Goal: Information Seeking & Learning: Learn about a topic

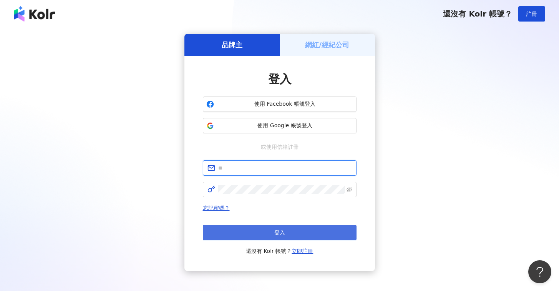
type input "**********"
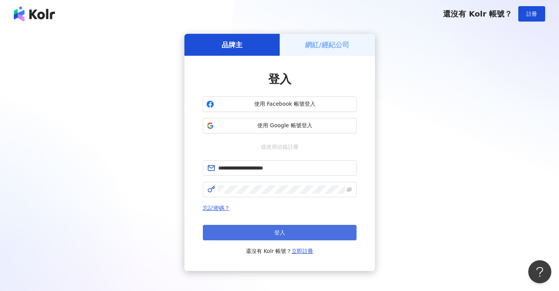
click at [299, 232] on button "登入" at bounding box center [280, 232] width 154 height 15
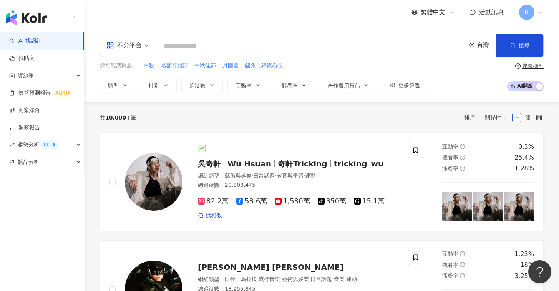
click at [249, 48] on input "search" at bounding box center [310, 46] width 303 height 15
click at [248, 48] on input "search" at bounding box center [310, 46] width 303 height 15
paste input "*******"
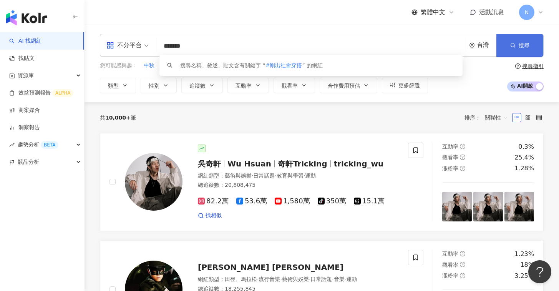
click at [528, 43] on span "搜尋" at bounding box center [524, 45] width 11 height 6
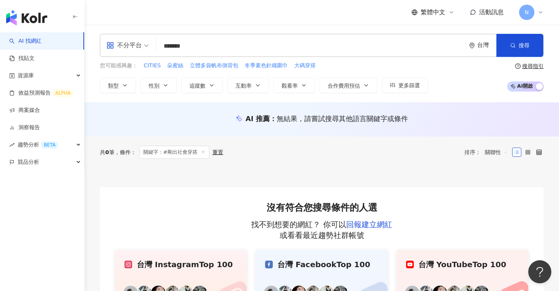
click at [167, 45] on input "*******" at bounding box center [310, 46] width 303 height 15
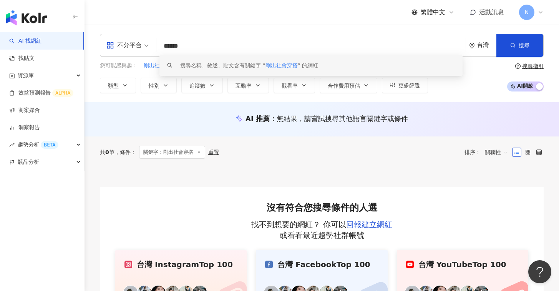
scroll to position [119, 0]
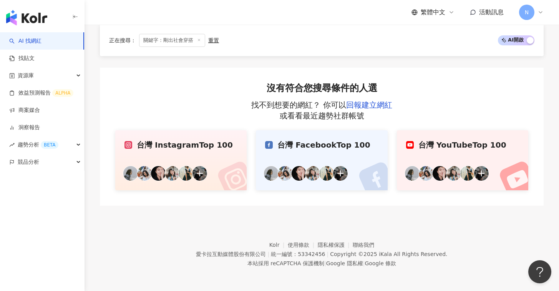
click at [238, 42] on div "正在搜尋 ： 關鍵字：剛出社會穿搭 重置 AI 開啟 AI 關閉" at bounding box center [321, 40] width 425 height 13
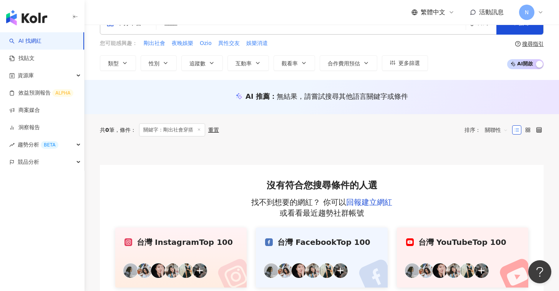
scroll to position [0, 0]
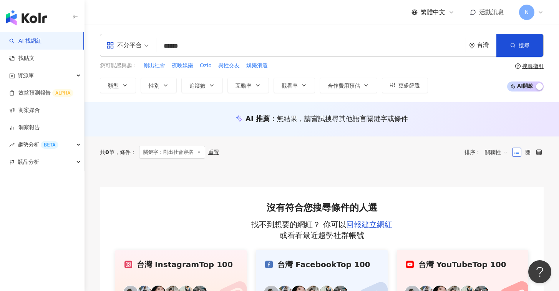
click at [212, 51] on input "******" at bounding box center [310, 46] width 303 height 15
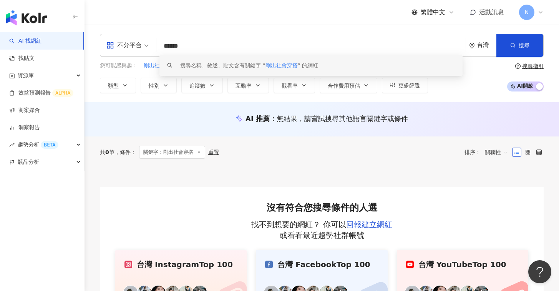
drag, startPoint x: 211, startPoint y: 51, endPoint x: 157, endPoint y: 48, distance: 53.9
click at [157, 48] on div "不分平台 ****** 台灣 搜尋 keyword 搜尋名稱、敘述、貼文含有關鍵字 “ 剛出社會穿搭 ” 的網紅" at bounding box center [322, 45] width 444 height 23
paste input "search"
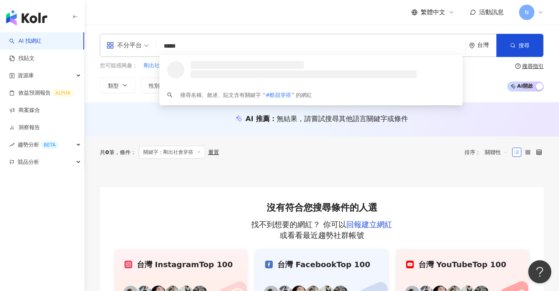
click at [169, 46] on input "*****" at bounding box center [310, 46] width 303 height 15
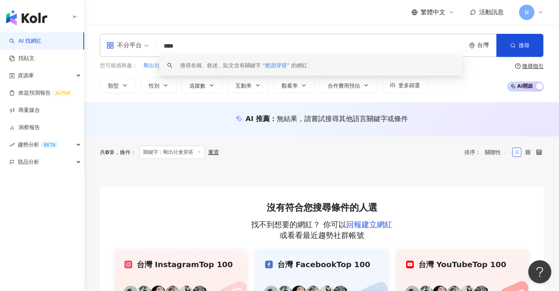
click at [217, 69] on div "搜尋名稱、敘述、貼文含有關鍵字 “ 酷甜穿搭 ” 的網紅" at bounding box center [243, 65] width 127 height 8
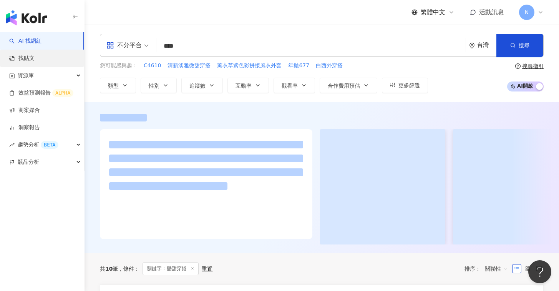
type input "****"
click at [35, 56] on link "找貼文" at bounding box center [21, 59] width 25 height 8
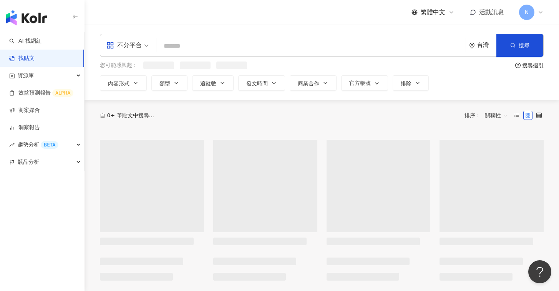
click at [188, 45] on input "search" at bounding box center [310, 46] width 303 height 17
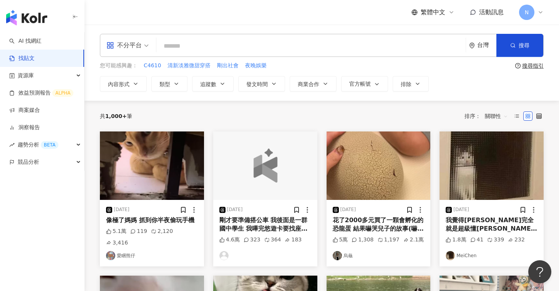
click at [235, 46] on input "search" at bounding box center [310, 46] width 303 height 17
paste input "*******"
click at [525, 47] on span "搜尋" at bounding box center [524, 45] width 11 height 6
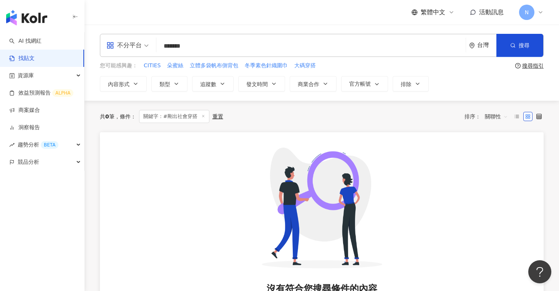
click at [167, 47] on input "*******" at bounding box center [310, 46] width 303 height 17
drag, startPoint x: 191, startPoint y: 45, endPoint x: 157, endPoint y: 41, distance: 34.0
click at [157, 41] on div "不分平台 剛出社會穿搭 ****** 台灣 搜尋" at bounding box center [322, 45] width 444 height 23
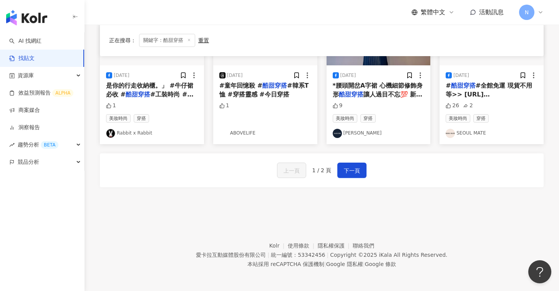
scroll to position [448, 0]
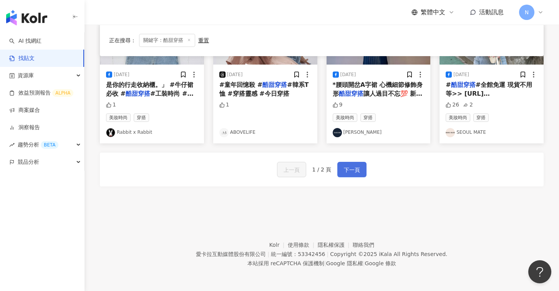
click at [348, 174] on button "下一頁" at bounding box center [351, 169] width 29 height 15
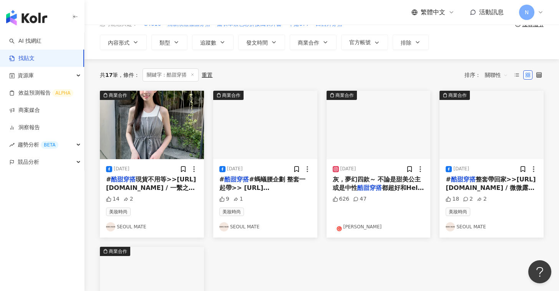
scroll to position [0, 0]
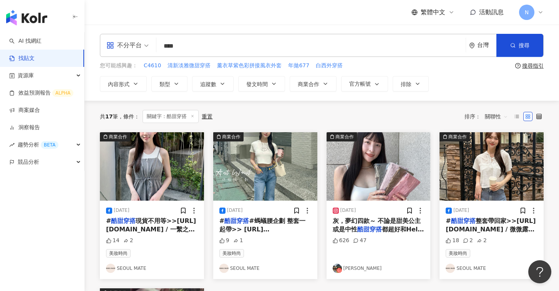
click at [261, 169] on img "button" at bounding box center [265, 166] width 104 height 68
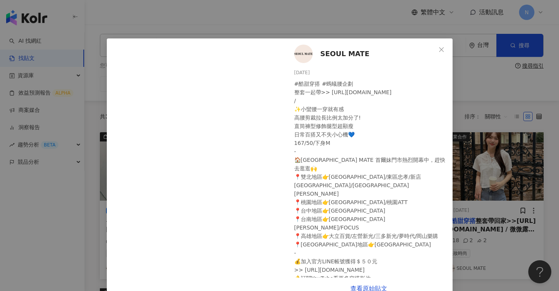
click at [499, 85] on div "SEOUL MATE [DATE] #酷甜穿搭 #螞蟻腰企劃 整套一起帶>> [URL][DOMAIN_NAME] / ✨小蠻腰一穿就有感 高腰剪裁拉長比例太…" at bounding box center [279, 145] width 559 height 291
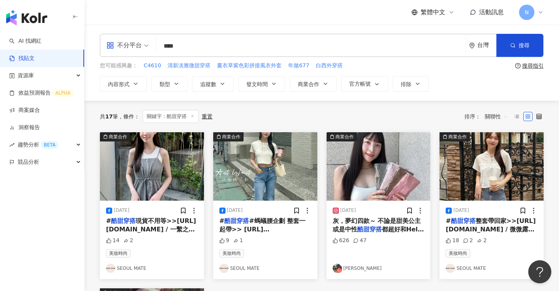
click at [486, 181] on img "button" at bounding box center [491, 166] width 104 height 68
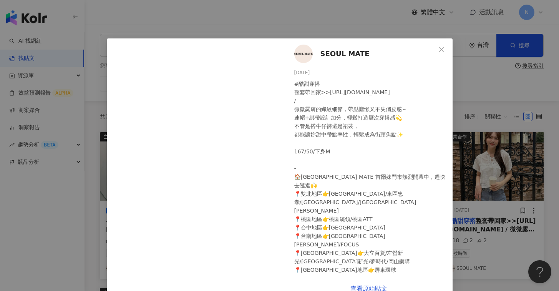
click at [478, 75] on div "SEOUL MATE [DATE] #酷甜穿搭 整套帶回家>>[URL][DOMAIN_NAME] / 微微露膚的織紋細節，帶點慵懶又不失俏皮感～ 連帽+綁帶…" at bounding box center [279, 145] width 559 height 291
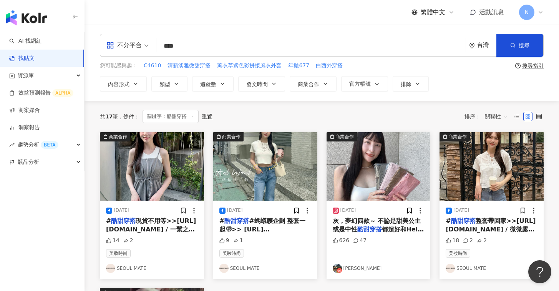
drag, startPoint x: 177, startPoint y: 46, endPoint x: 157, endPoint y: 46, distance: 19.6
click at [157, 46] on div "不分平台 酷甜穿搭 **** 台灣 搜尋" at bounding box center [322, 45] width 444 height 23
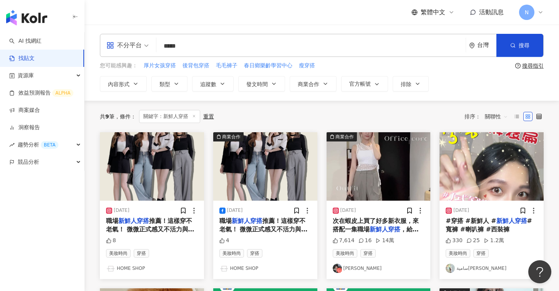
drag, startPoint x: 181, startPoint y: 43, endPoint x: 160, endPoint y: 44, distance: 21.5
click at [160, 44] on input "*****" at bounding box center [310, 46] width 303 height 17
type input "**"
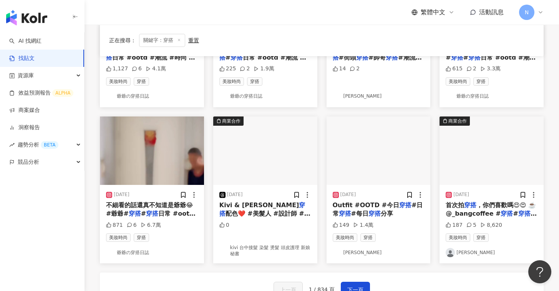
scroll to position [436, 0]
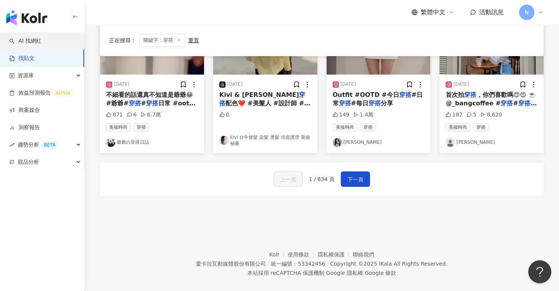
click at [41, 42] on link "AI 找網紅" at bounding box center [25, 41] width 32 height 8
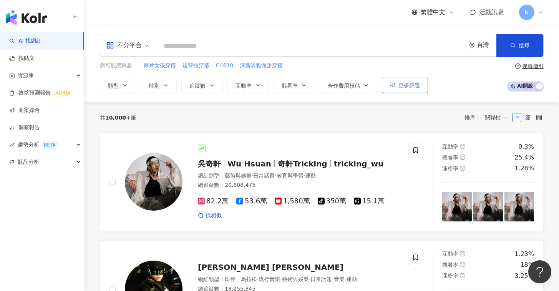
click at [399, 88] on span "更多篩選" at bounding box center [409, 85] width 22 height 6
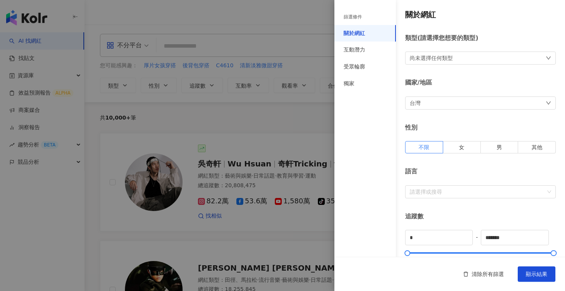
click at [426, 60] on div "尚未選擇任何類型" at bounding box center [430, 58] width 43 height 8
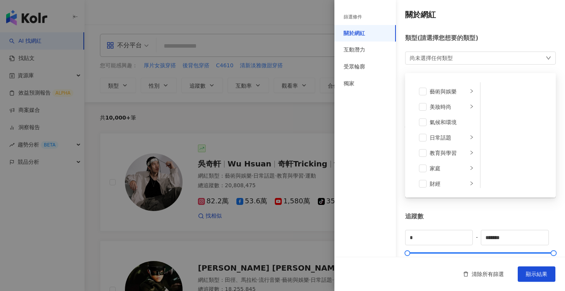
click at [426, 60] on div "尚未選擇任何類型" at bounding box center [430, 58] width 43 height 8
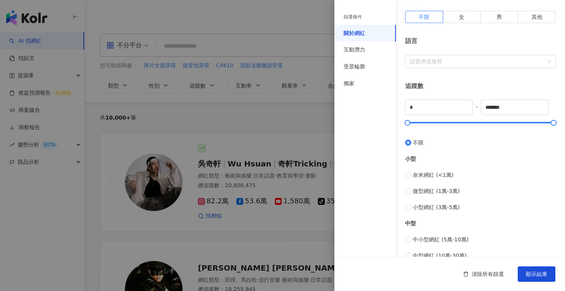
scroll to position [209, 0]
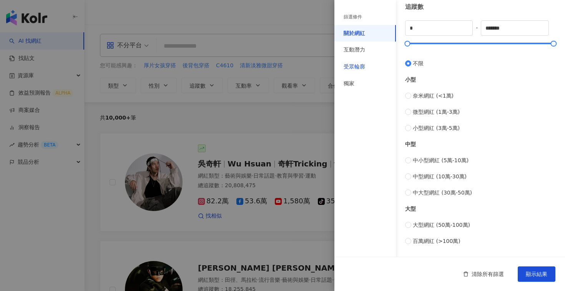
click at [352, 65] on div "受眾輪廓" at bounding box center [354, 67] width 22 height 8
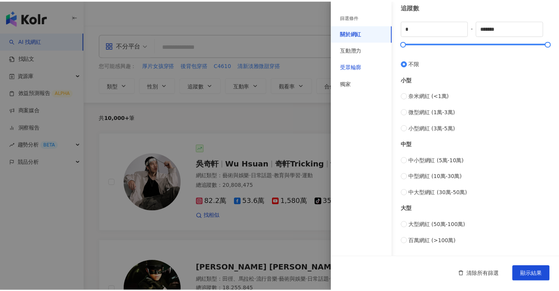
scroll to position [85, 0]
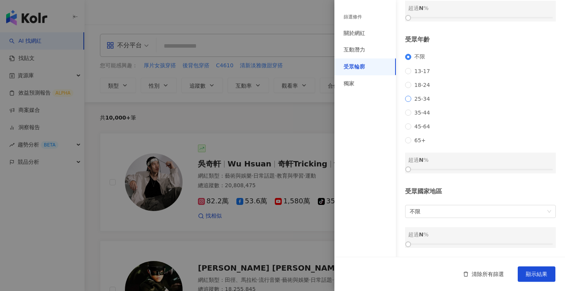
click at [424, 96] on span "25-34" at bounding box center [422, 99] width 22 height 6
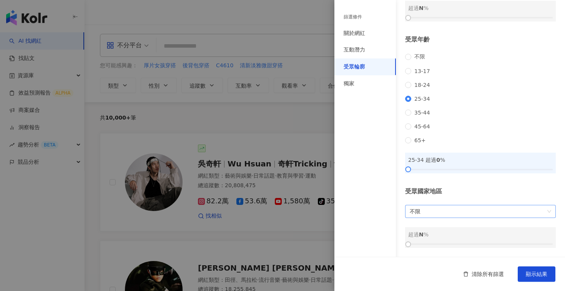
click at [494, 211] on span "不限" at bounding box center [479, 211] width 141 height 12
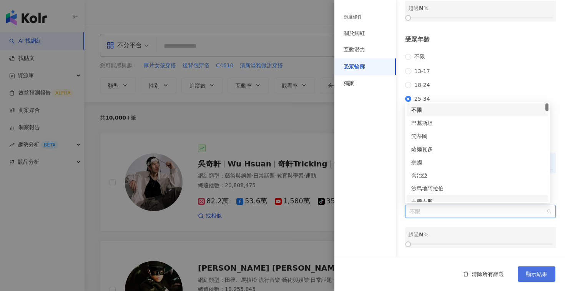
click at [546, 275] on span "顯示結果" at bounding box center [536, 274] width 22 height 6
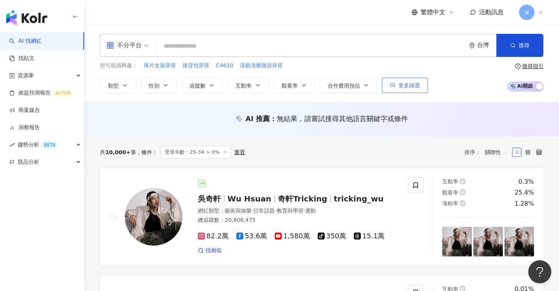
click at [410, 89] on button "更多篩選" at bounding box center [405, 85] width 46 height 15
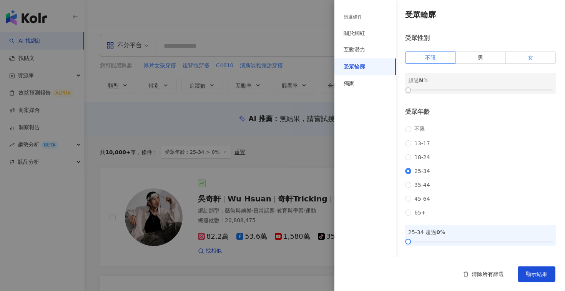
click at [507, 56] on label "女" at bounding box center [530, 57] width 50 height 12
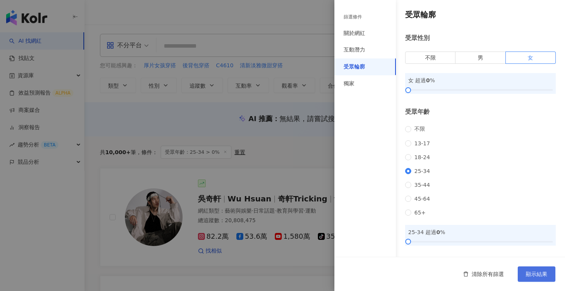
click at [549, 272] on button "顯示結果" at bounding box center [536, 273] width 38 height 15
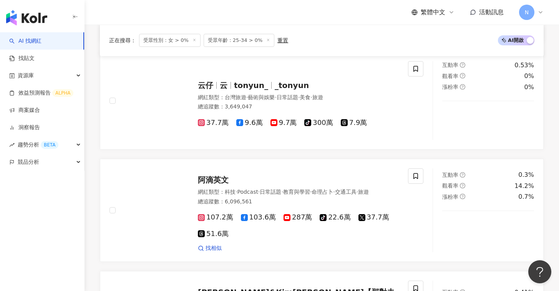
scroll to position [304, 0]
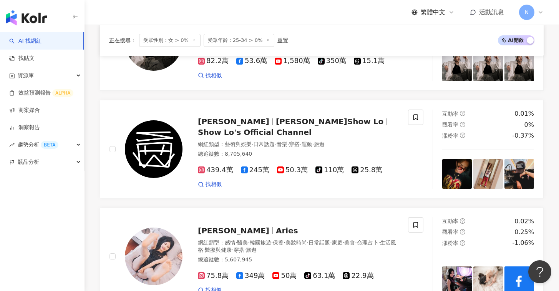
click at [276, 44] on div "正在搜尋 ： 受眾性別：女 > 0% 受眾年齡：25-34 > 0% 重置" at bounding box center [198, 40] width 179 height 13
click at [278, 41] on div "重置" at bounding box center [282, 40] width 11 height 6
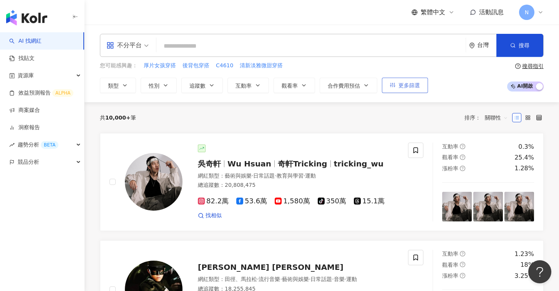
click at [402, 90] on button "更多篩選" at bounding box center [405, 85] width 46 height 15
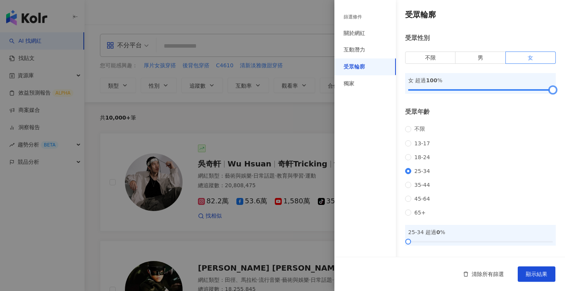
drag, startPoint x: 408, startPoint y: 90, endPoint x: 560, endPoint y: 89, distance: 152.5
click at [558, 89] on div "篩選條件 關於網紅 互動潛力 受眾輪廓 獨家 關於網紅 類型 ( 請選擇您想要的類型 ) 尚未選擇任何類型 國家/地區 台灣 性別 不限 女 男 其他 語言 …" at bounding box center [449, 145] width 230 height 291
drag, startPoint x: 547, startPoint y: 92, endPoint x: 495, endPoint y: 96, distance: 52.0
click at [495, 96] on div "受眾輪廓 受眾性別 不限 男 女 女 超過 63 % 受眾年齡 不限 [PHONE_NUMBER] [PHONE_NUMBER] 45-64 65+ 25-3…" at bounding box center [449, 164] width 230 height 329
click at [544, 277] on span "顯示結果" at bounding box center [536, 274] width 22 height 6
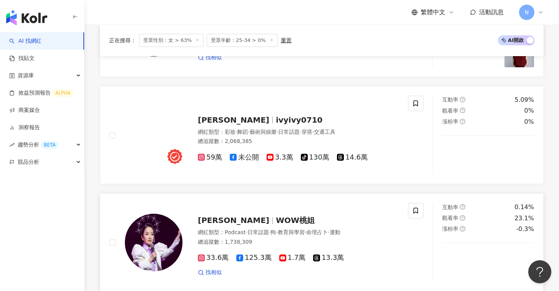
scroll to position [1475, 0]
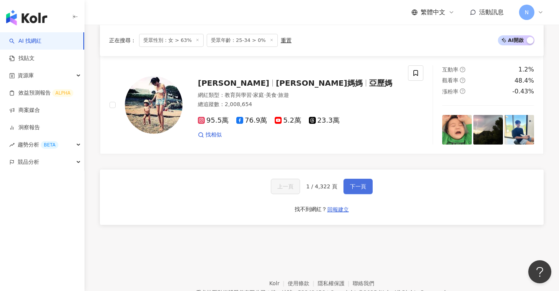
click at [363, 183] on span "下一頁" at bounding box center [358, 186] width 16 height 6
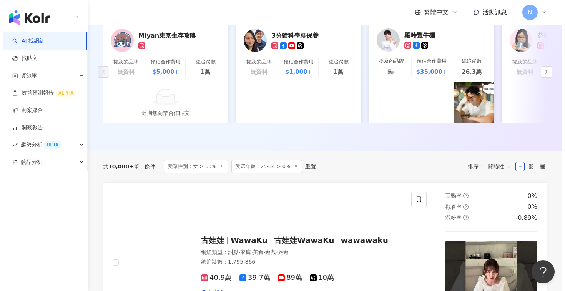
scroll to position [0, 0]
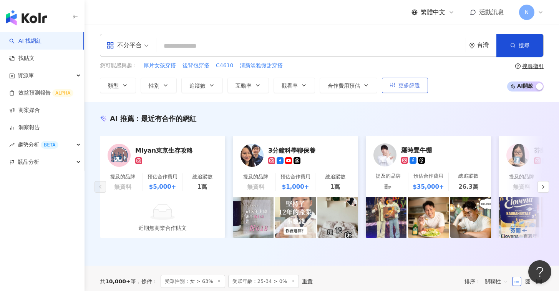
click at [415, 85] on span "更多篩選" at bounding box center [409, 85] width 22 height 6
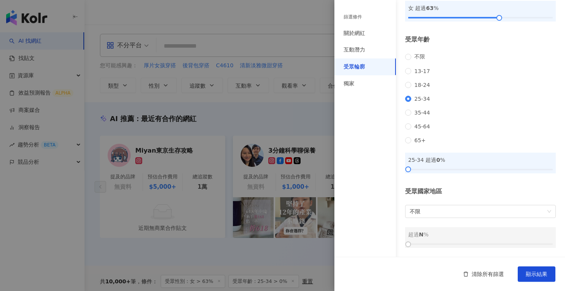
scroll to position [85, 0]
click at [369, 32] on div "關於網紅" at bounding box center [364, 33] width 61 height 17
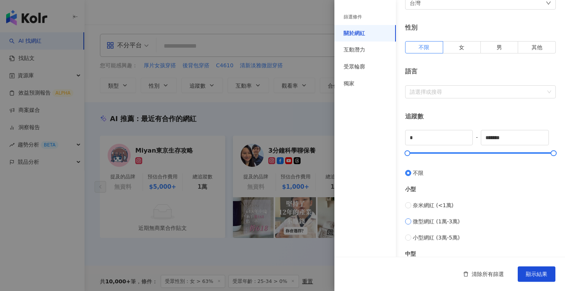
scroll to position [100, 0]
type input "*****"
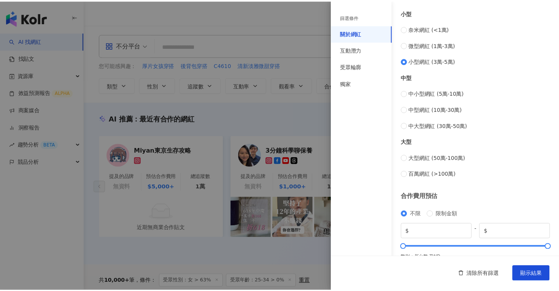
scroll to position [284, 0]
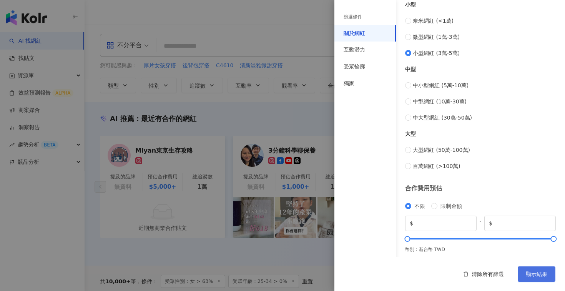
click at [532, 272] on span "顯示結果" at bounding box center [536, 274] width 22 height 6
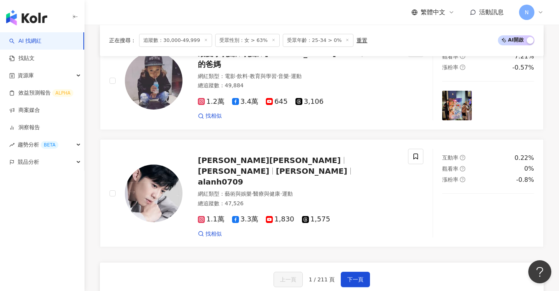
scroll to position [1330, 0]
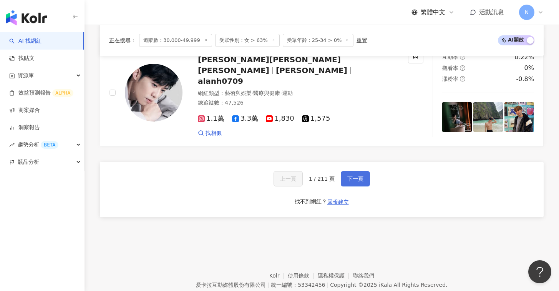
click at [359, 171] on button "下一頁" at bounding box center [355, 178] width 29 height 15
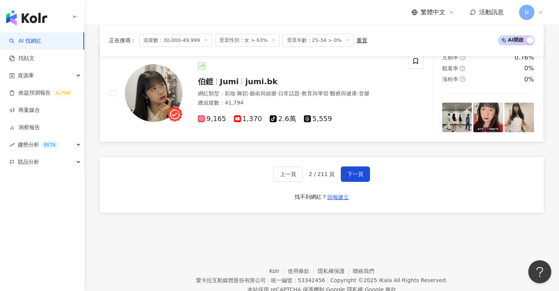
scroll to position [1324, 0]
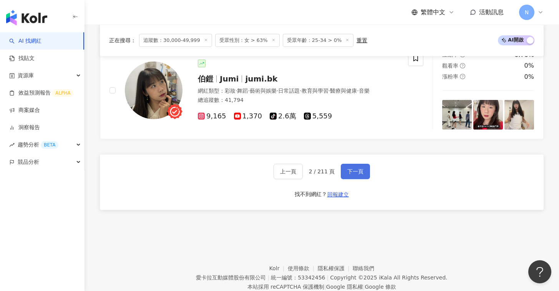
click at [356, 164] on button "下一頁" at bounding box center [355, 171] width 29 height 15
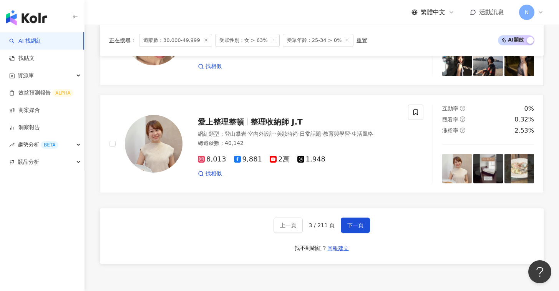
scroll to position [1329, 0]
